Goal: Find specific page/section

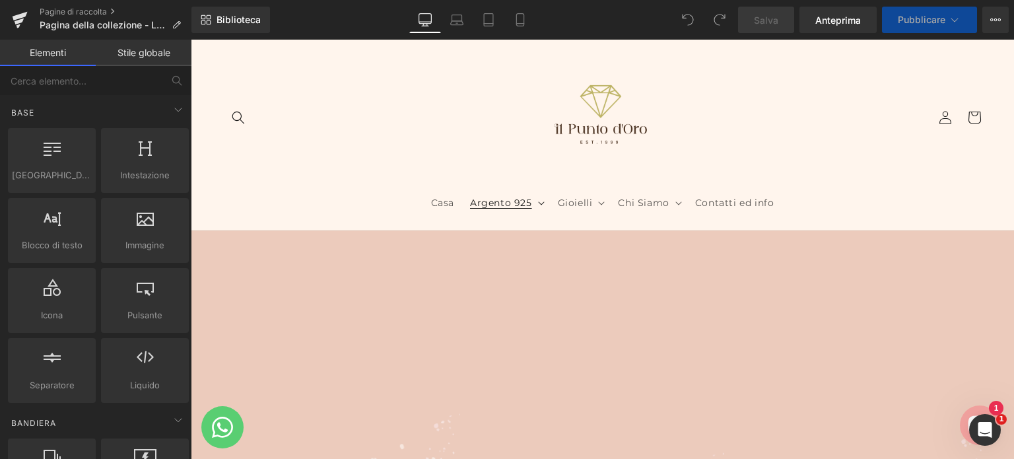
click at [519, 203] on font "Argento 925" at bounding box center [501, 203] width 62 height 12
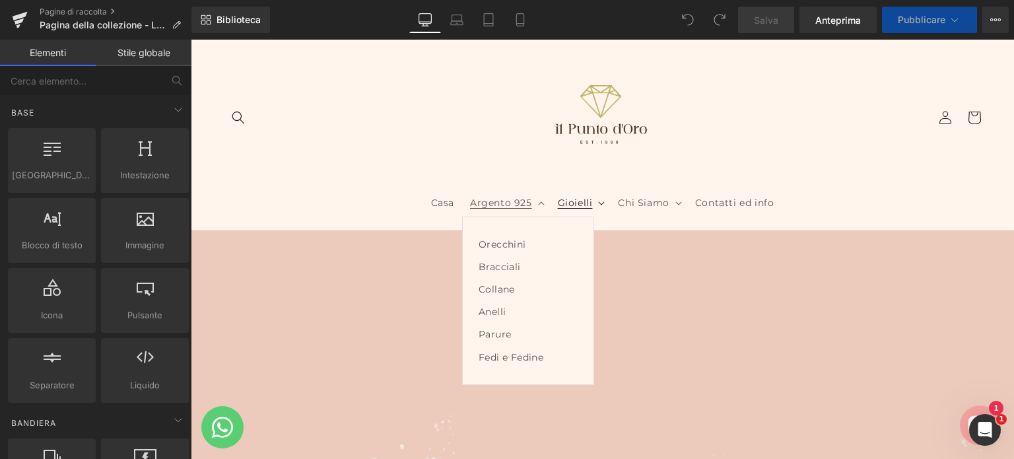
click at [586, 198] on font "Gioielli" at bounding box center [575, 203] width 35 height 12
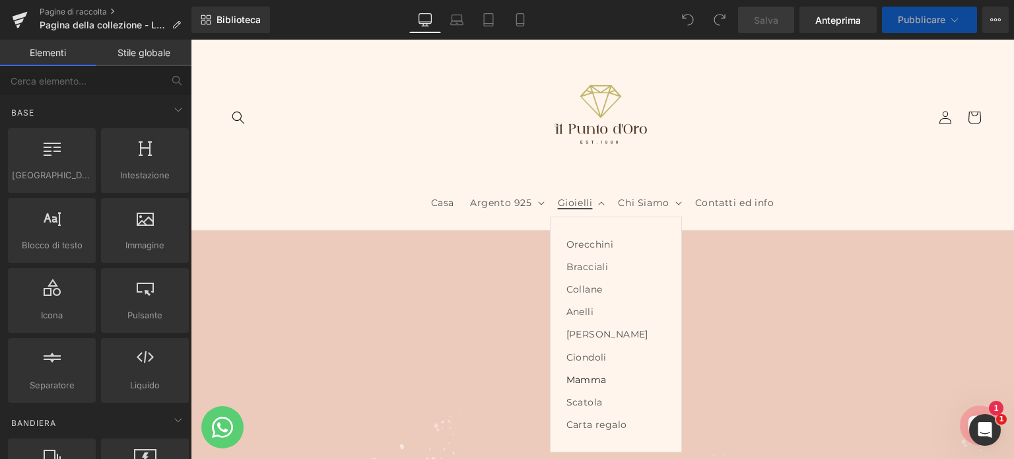
click at [579, 377] on font "Mamma" at bounding box center [586, 380] width 40 height 12
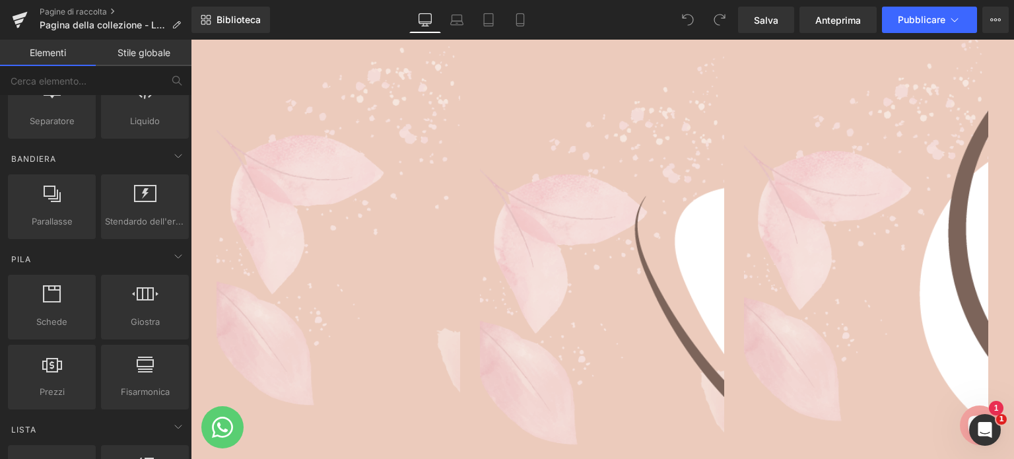
scroll to position [528, 0]
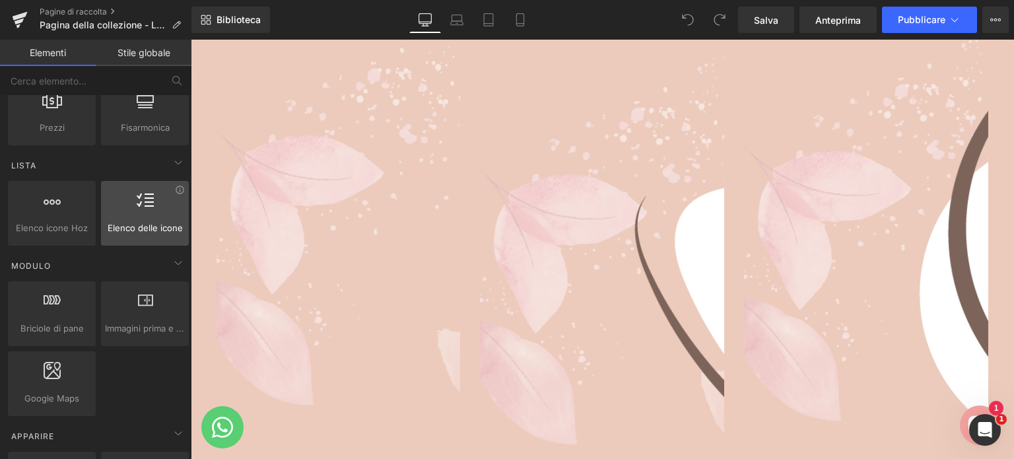
click at [145, 213] on div at bounding box center [145, 206] width 80 height 30
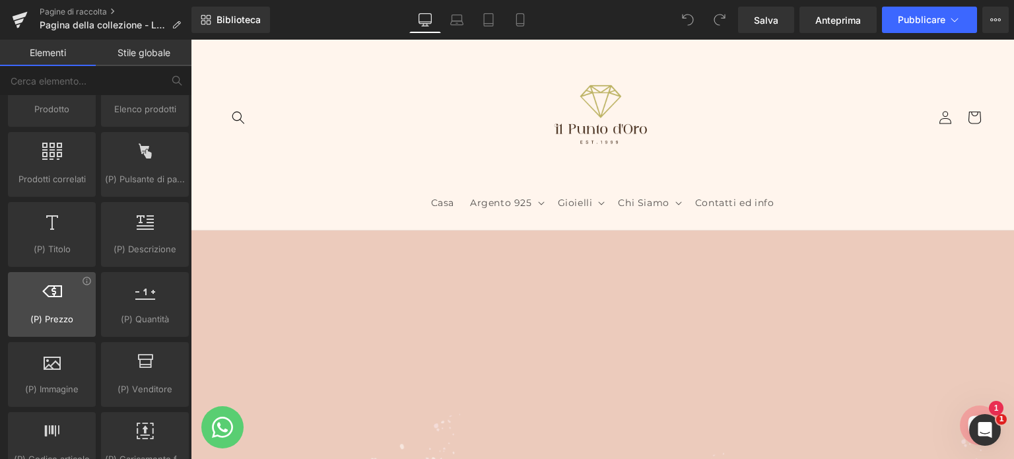
scroll to position [1320, 0]
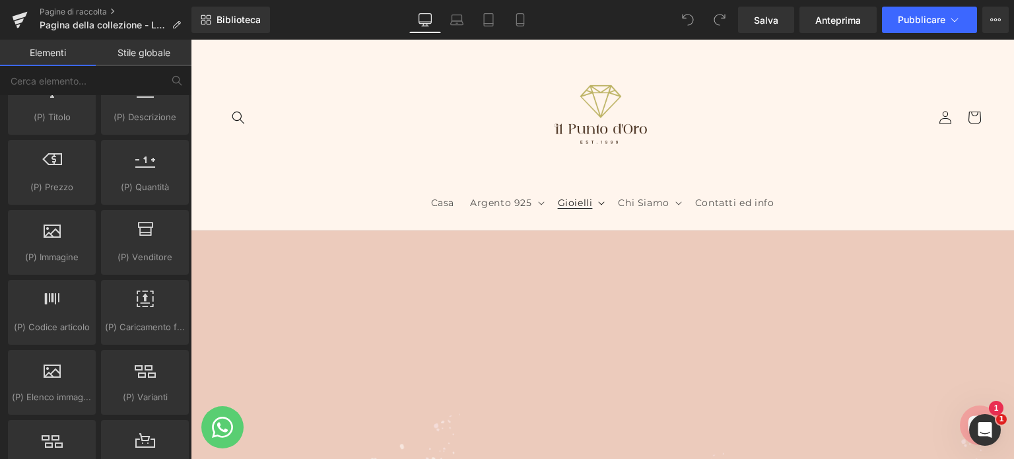
click at [587, 203] on font "Gioielli" at bounding box center [575, 203] width 35 height 12
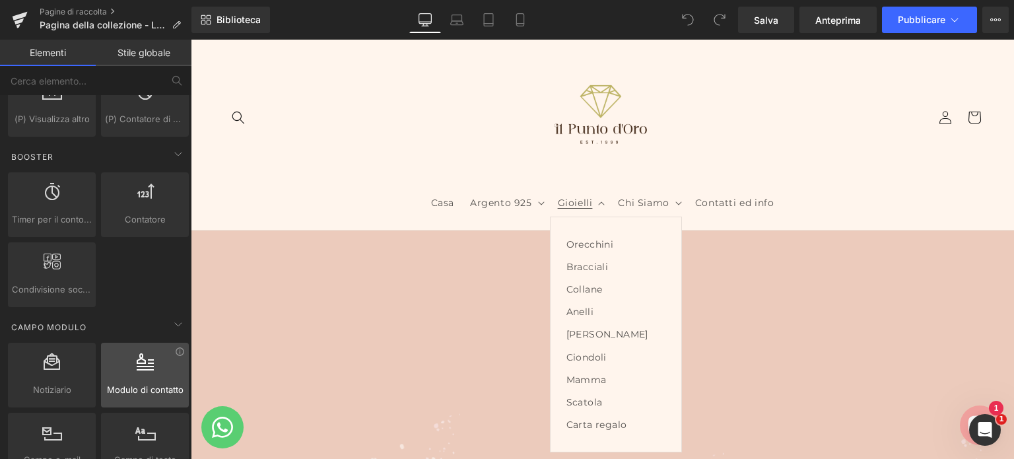
scroll to position [1716, 0]
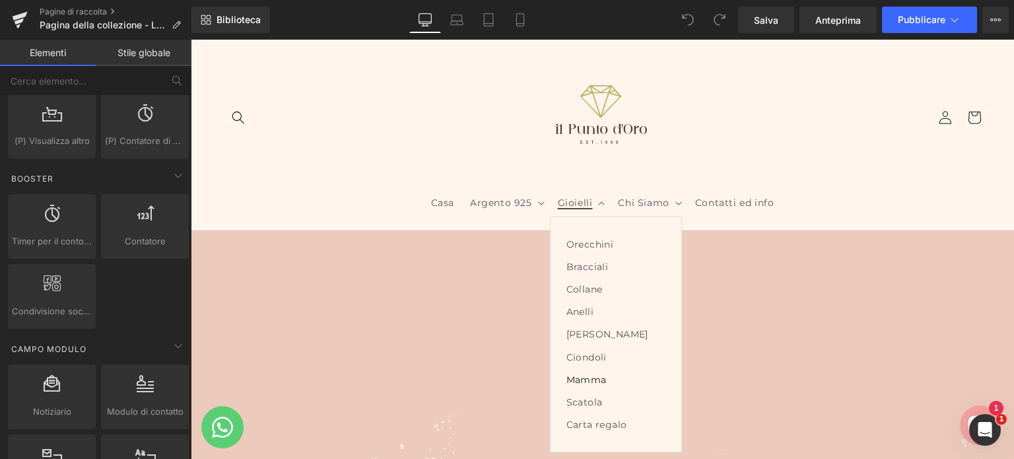
click at [588, 378] on font "Mamma" at bounding box center [586, 380] width 40 height 12
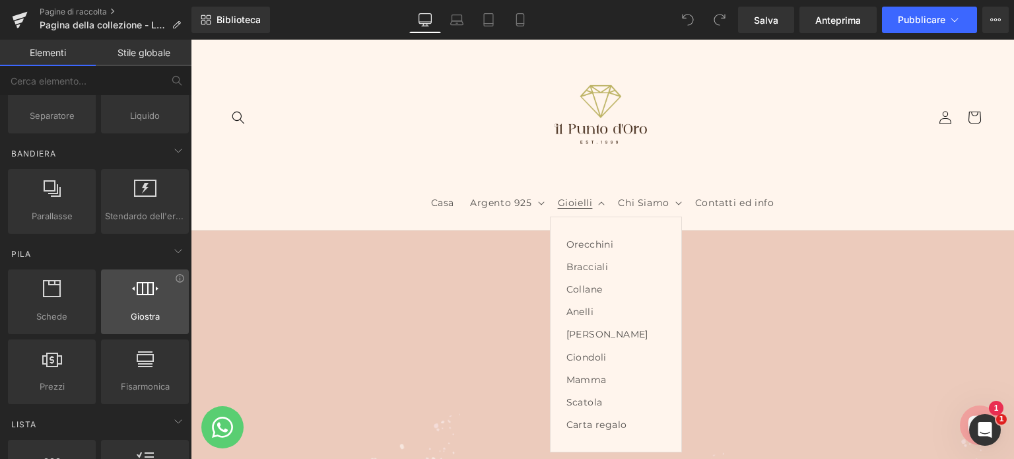
scroll to position [292, 0]
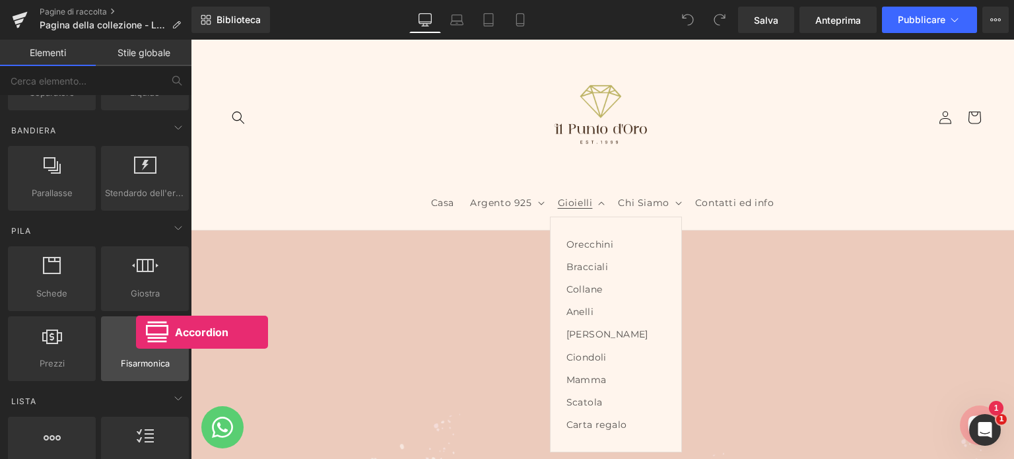
click at [137, 332] on icon at bounding box center [145, 335] width 17 height 17
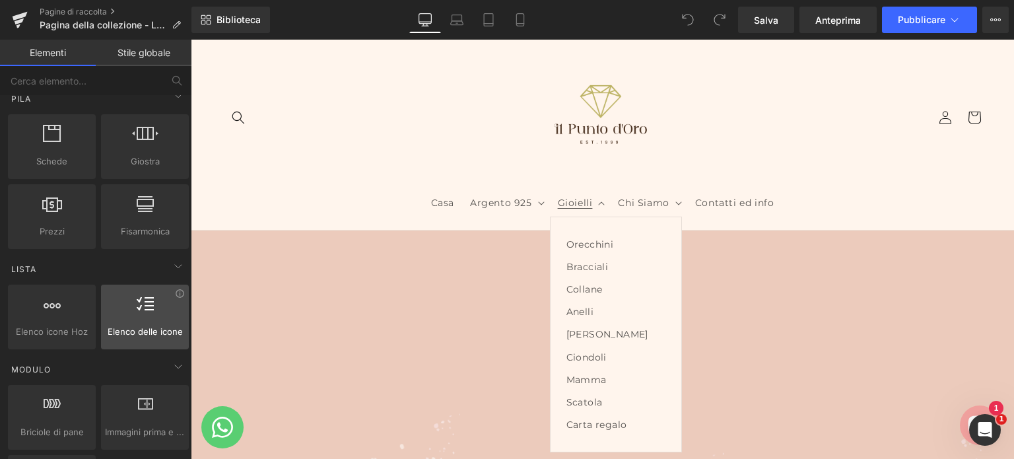
scroll to position [0, 0]
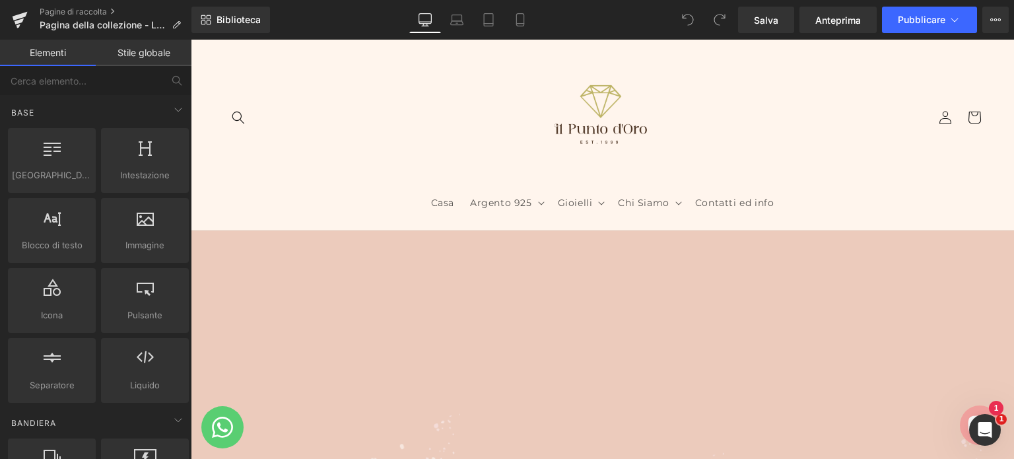
click at [159, 57] on font "Stile globale" at bounding box center [144, 52] width 53 height 11
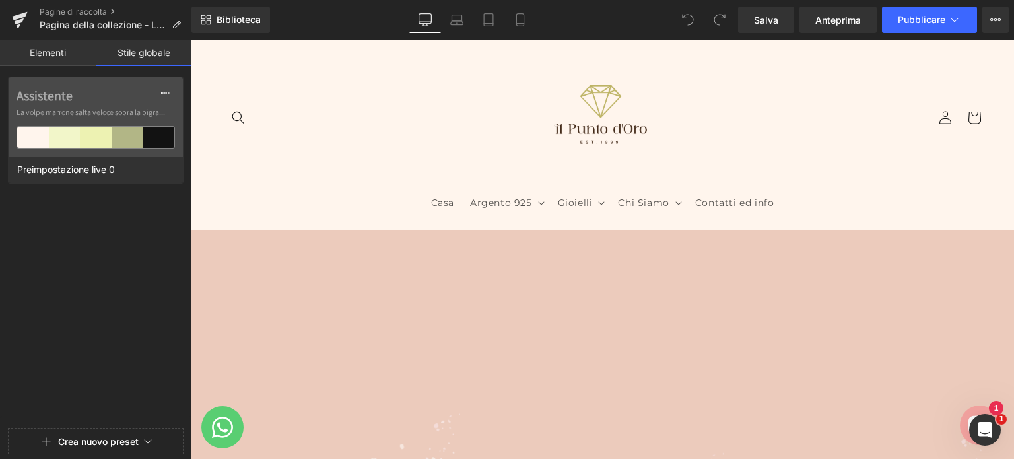
click at [48, 52] on font "Elementi" at bounding box center [48, 52] width 36 height 11
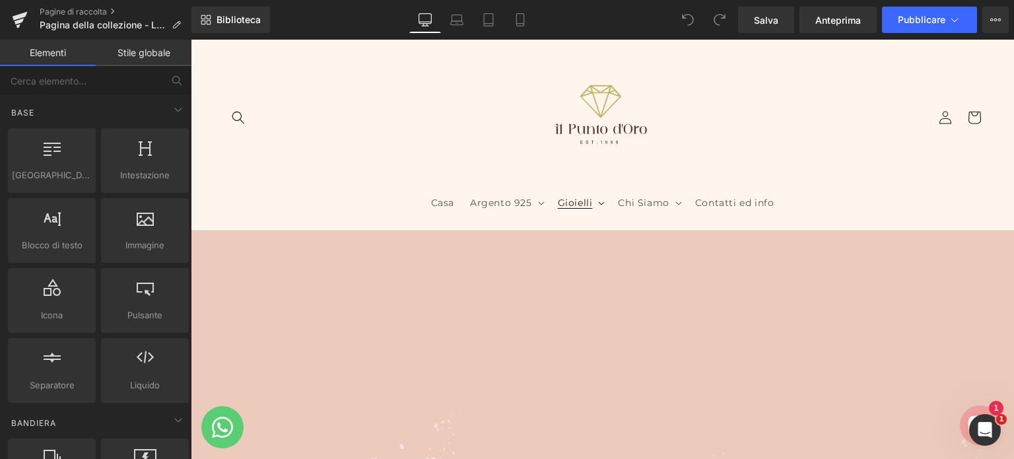
click at [573, 205] on font "Gioielli" at bounding box center [575, 203] width 35 height 12
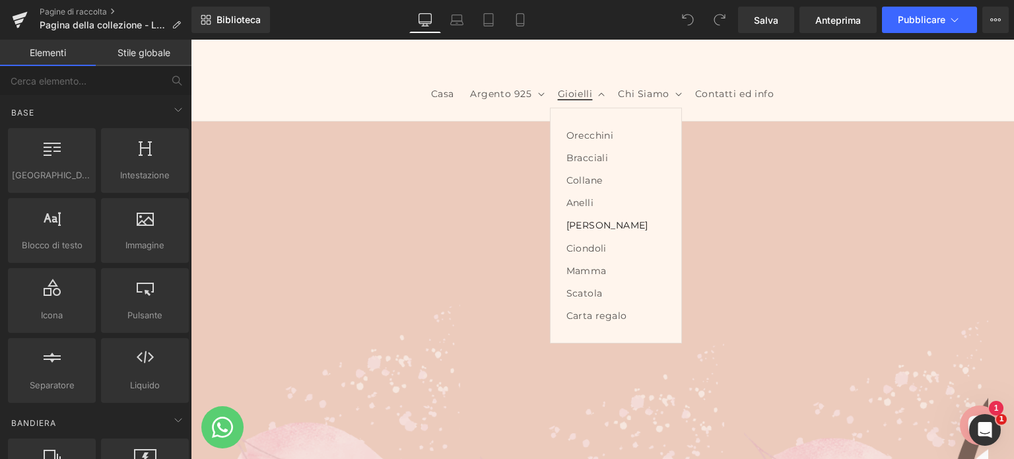
scroll to position [132, 0]
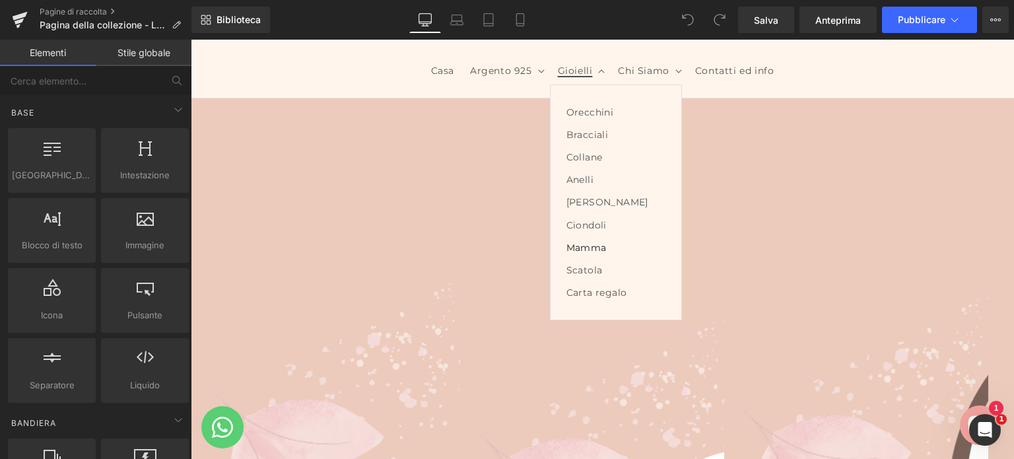
click at [594, 245] on font "Mamma" at bounding box center [586, 248] width 40 height 12
